Goal: Task Accomplishment & Management: Manage account settings

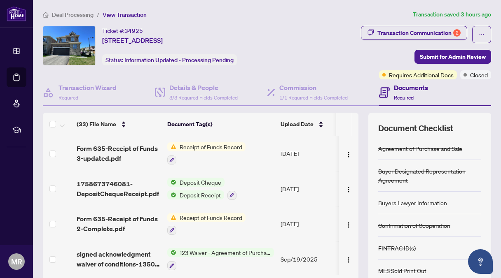
click at [202, 143] on span "Receipt of Funds Record" at bounding box center [210, 146] width 69 height 9
click at [345, 152] on img "button" at bounding box center [348, 155] width 7 height 7
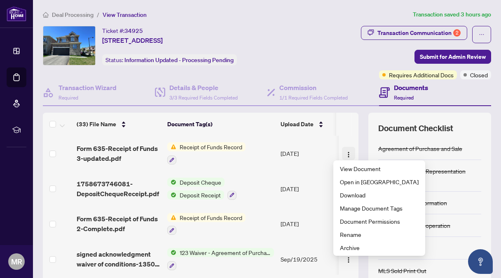
click at [345, 152] on img "button" at bounding box center [348, 155] width 7 height 7
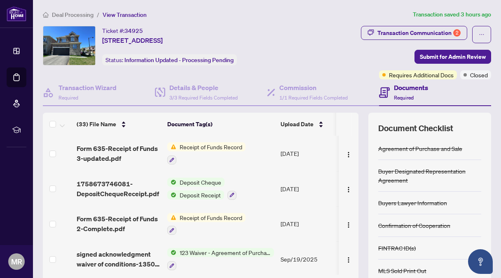
click at [214, 142] on span "Receipt of Funds Record" at bounding box center [210, 146] width 69 height 9
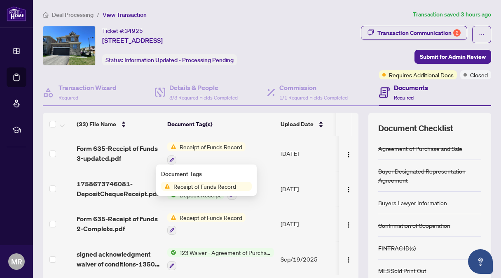
click at [200, 184] on span "Receipt of Funds Record" at bounding box center [204, 186] width 69 height 9
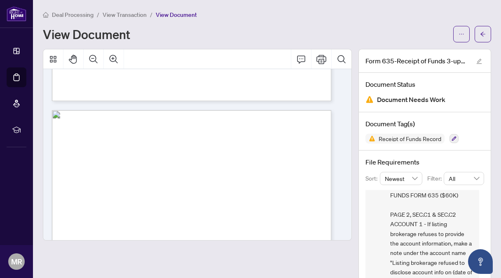
scroll to position [1077, 0]
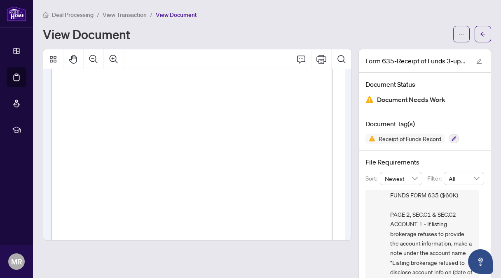
scroll to position [0, 0]
